Goal: Task Accomplishment & Management: Manage account settings

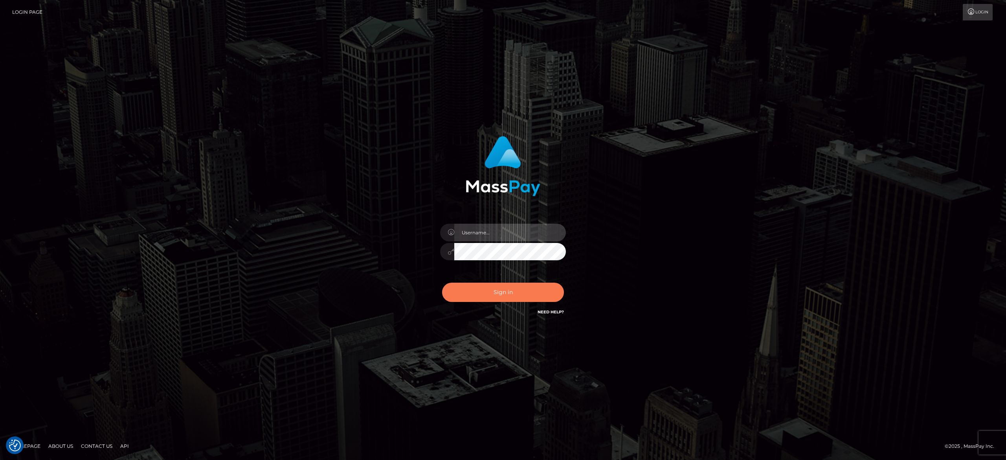
type input "alexandra.barbu"
click at [478, 295] on button "Sign in" at bounding box center [503, 292] width 122 height 19
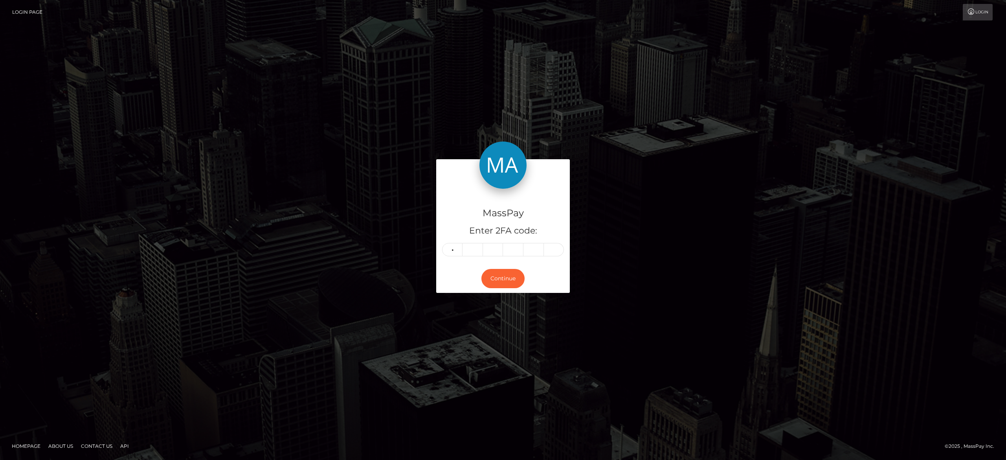
type input "4"
type input "5"
type input "4"
type input "5"
type input "7"
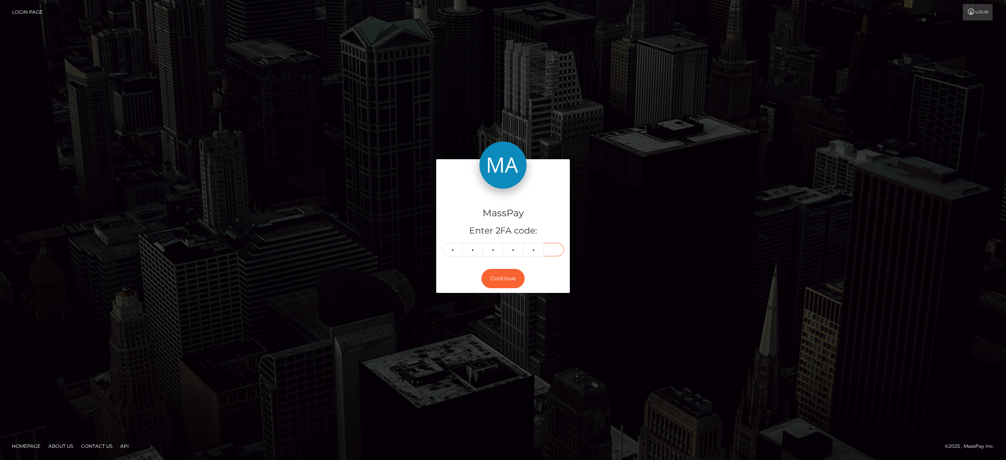
type input "9"
